Goal: Find contact information: Obtain details needed to contact an individual or organization

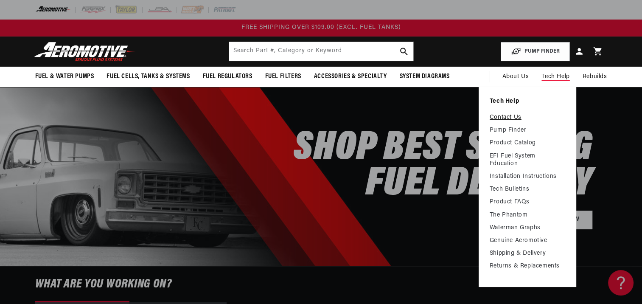
click at [510, 118] on link "Contact Us" at bounding box center [528, 118] width 76 height 8
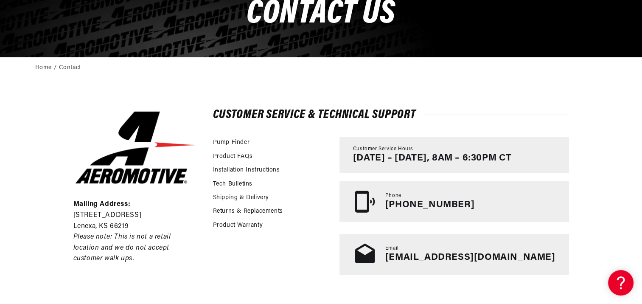
scroll to position [119, 0]
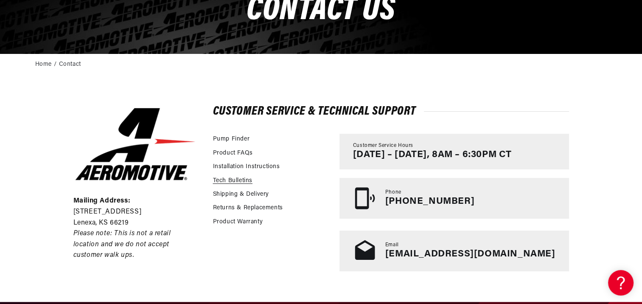
click at [236, 180] on link "Tech Bulletins" at bounding box center [232, 180] width 39 height 9
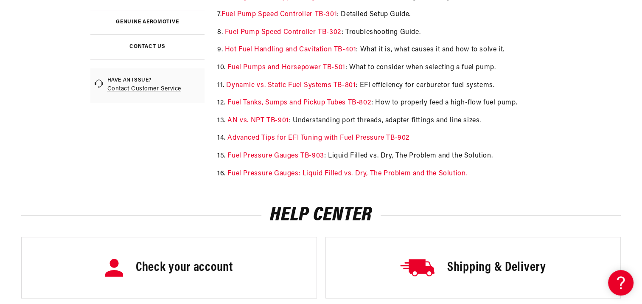
scroll to position [328, 0]
